Goal: Find specific page/section: Find specific page/section

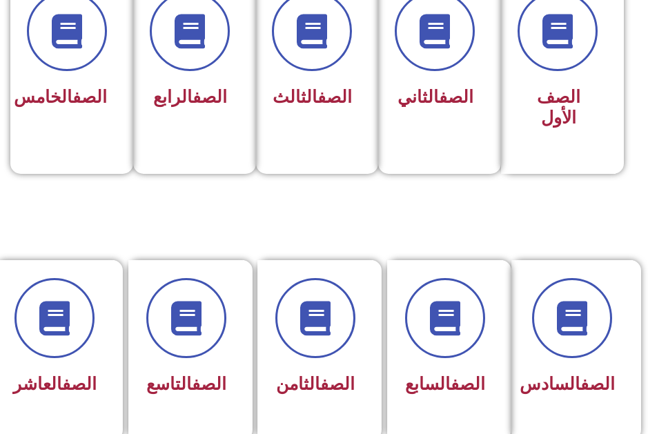
scroll to position [431, 0]
click at [70, 387] on link "الصف" at bounding box center [79, 384] width 35 height 20
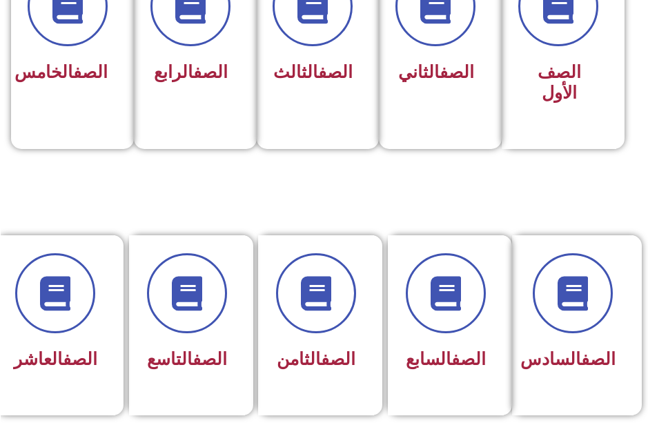
click at [68, 367] on link "الصف" at bounding box center [79, 359] width 35 height 20
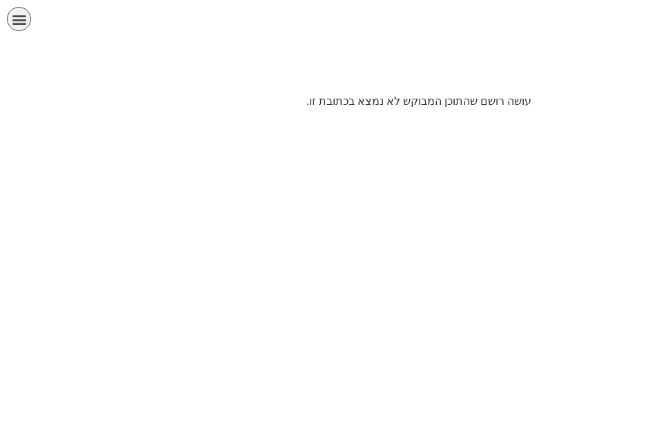
click at [37, 8] on div "الصفحة الرئيسية الصف الأول الصف الثاني الصف الثالث الصف الرابع الصف الخامس الصف…" at bounding box center [279, 22] width 545 height 31
click at [12, 18] on icon "כפתור פתיחת תפריט" at bounding box center [19, 19] width 15 height 15
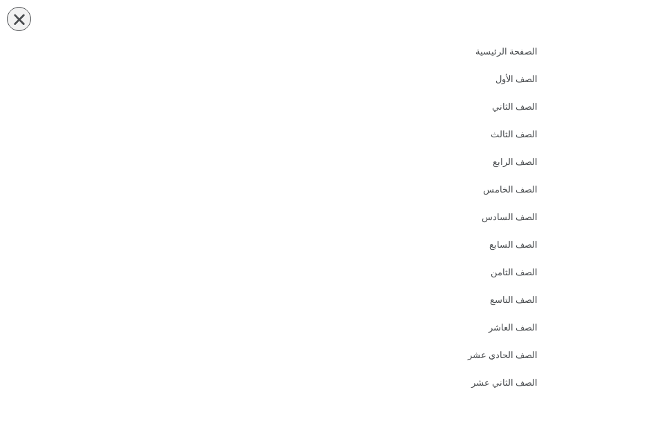
click at [26, 14] on icon "כפתור פתיחת תפריט" at bounding box center [19, 19] width 15 height 15
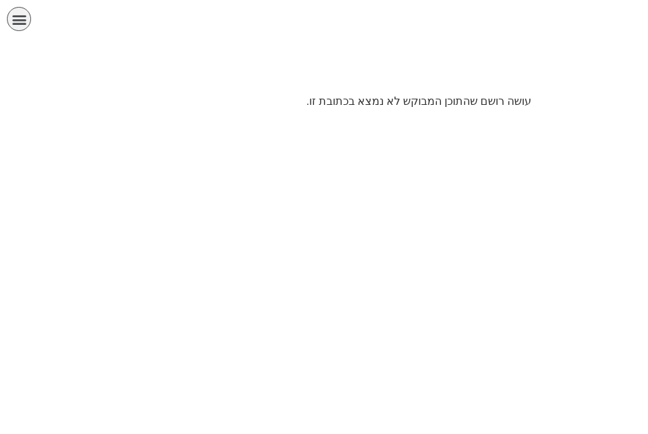
click at [34, 14] on div "الصفحة الرئيسية الصف الأول الصف الثاني الصف الثالث الصف الرابع الصف الخامس الصف…" at bounding box center [279, 22] width 545 height 31
click at [28, 16] on div "תפריט" at bounding box center [19, 19] width 24 height 24
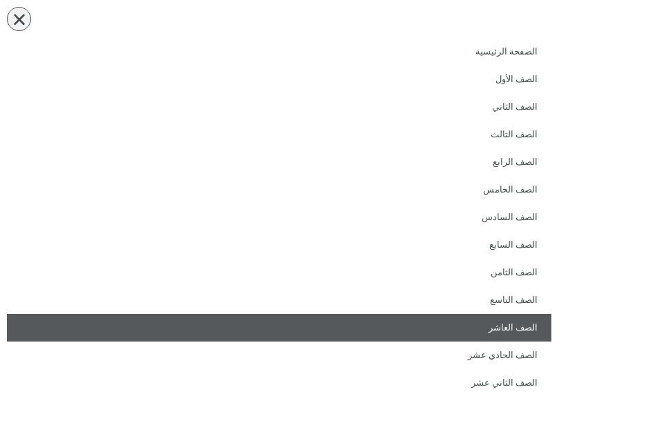
click at [535, 329] on link "الصف العاشر" at bounding box center [279, 328] width 545 height 28
click at [514, 321] on link "الصف العاشر" at bounding box center [279, 328] width 545 height 28
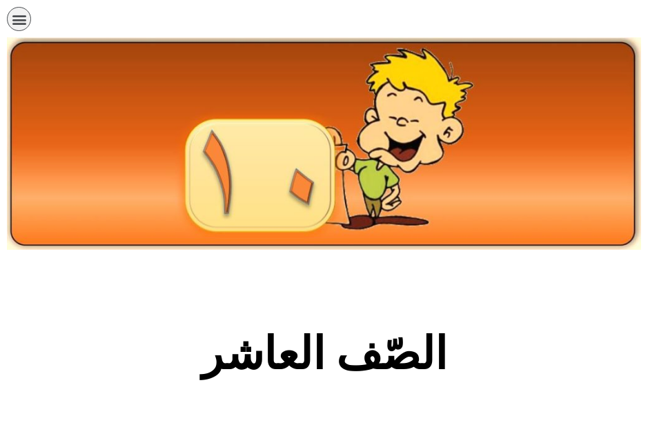
click at [324, 311] on section "الصّف العاشر" at bounding box center [324, 362] width 648 height 210
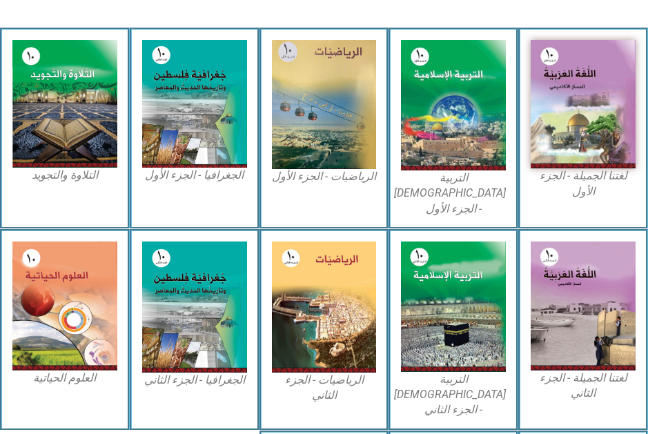
scroll to position [439, 0]
click at [179, 141] on img at bounding box center [194, 104] width 105 height 128
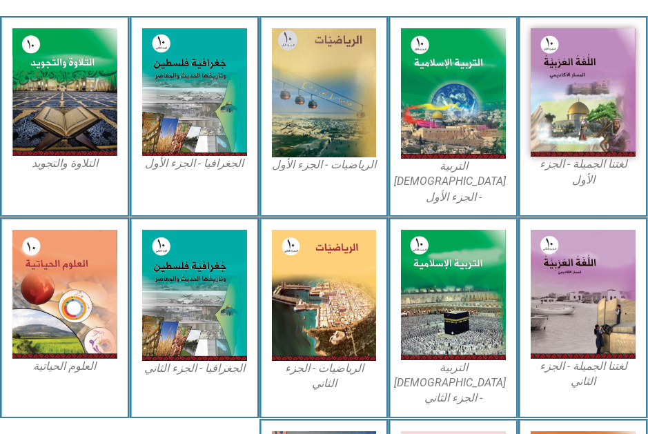
click at [191, 156] on img at bounding box center [194, 92] width 105 height 128
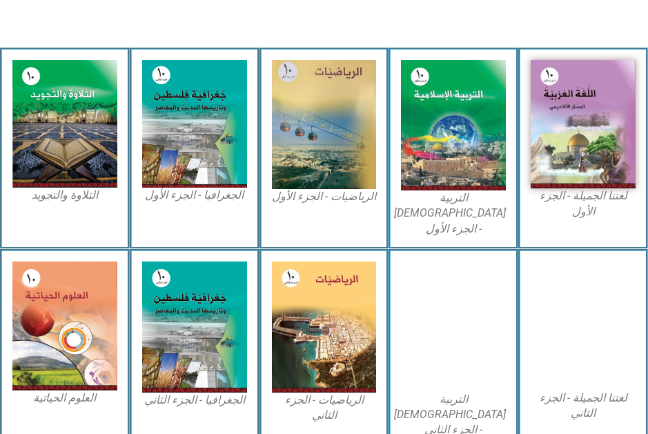
scroll to position [418, 0]
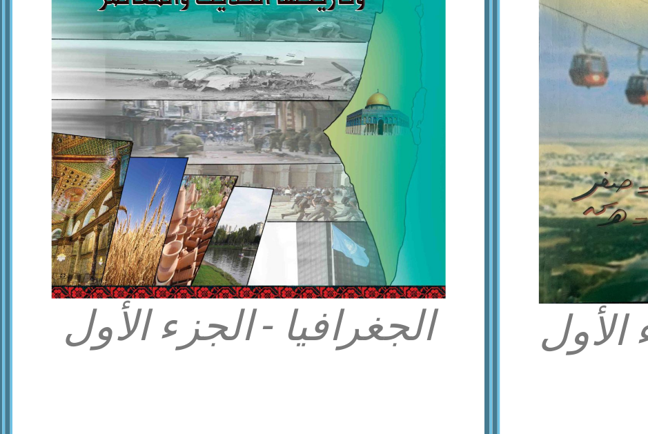
click at [142, 66] on img at bounding box center [194, 125] width 105 height 128
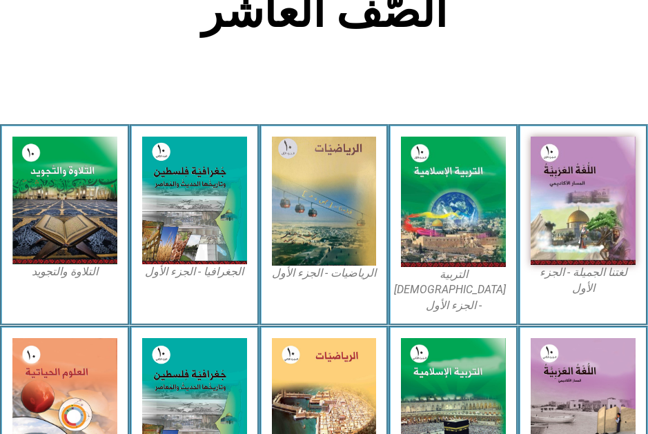
scroll to position [342, 0]
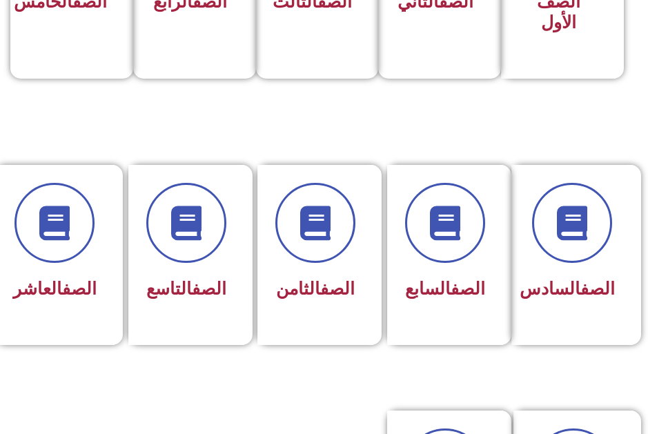
scroll to position [511, 0]
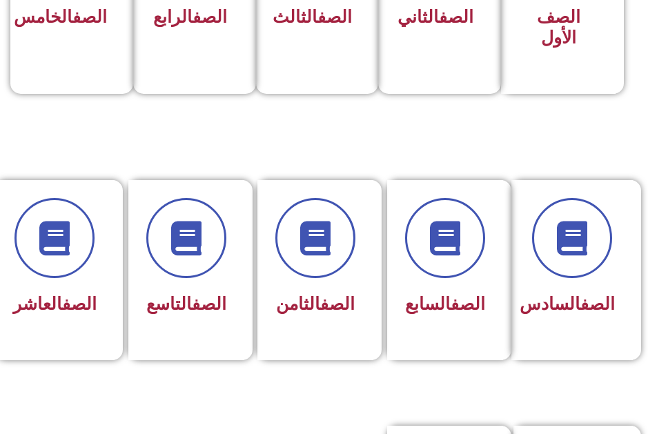
click at [40, 236] on icon at bounding box center [54, 238] width 35 height 35
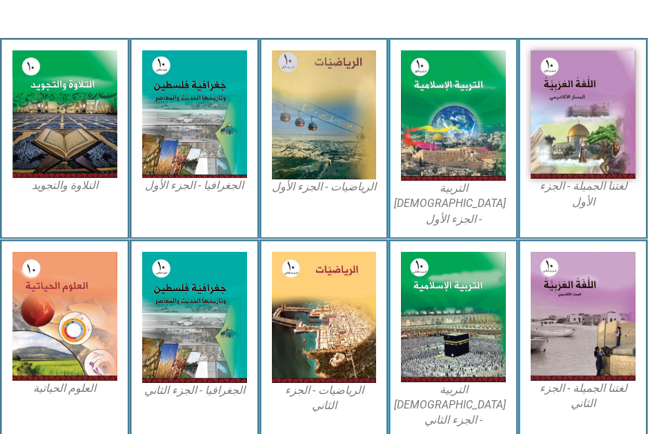
scroll to position [429, 0]
click at [184, 160] on img at bounding box center [194, 114] width 105 height 128
